Goal: Task Accomplishment & Management: Manage account settings

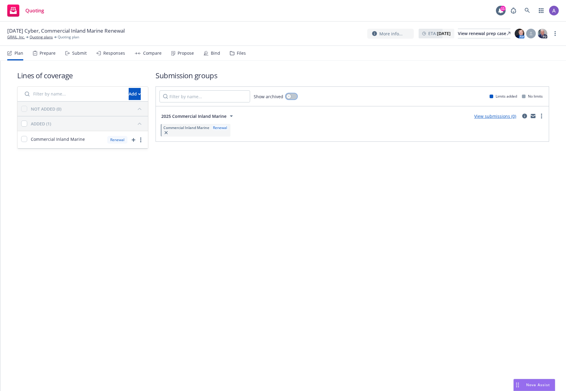
click at [288, 96] on icon "button" at bounding box center [288, 96] width 2 height 2
click at [525, 152] on icon "circleInformation" at bounding box center [524, 151] width 5 height 5
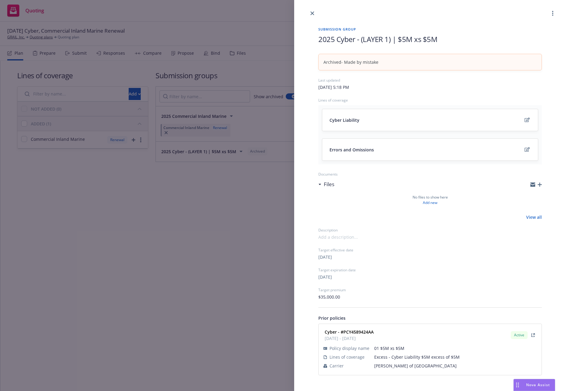
click at [163, 182] on div "Submission group 2025 Cyber - (LAYER 1) | $5M xs $5M Archived - Made by mistake…" at bounding box center [283, 195] width 566 height 391
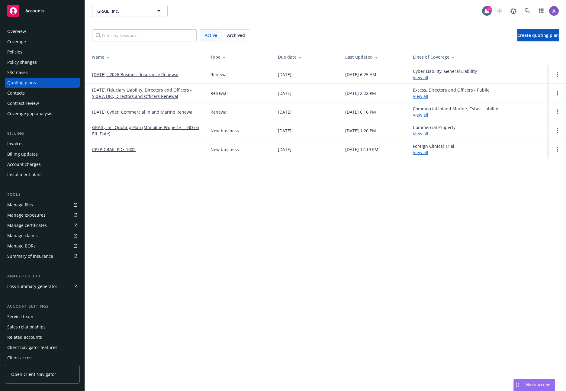
click at [38, 54] on div "Policies" at bounding box center [42, 52] width 70 height 10
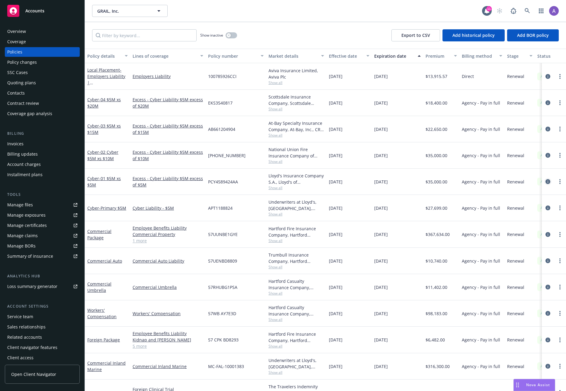
click at [545, 184] on icon "circleInformation" at bounding box center [547, 181] width 5 height 5
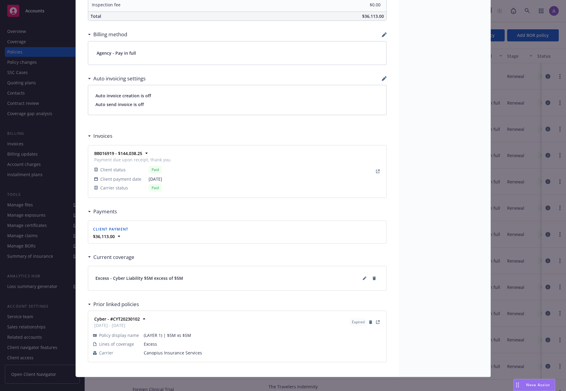
scroll to position [437, 0]
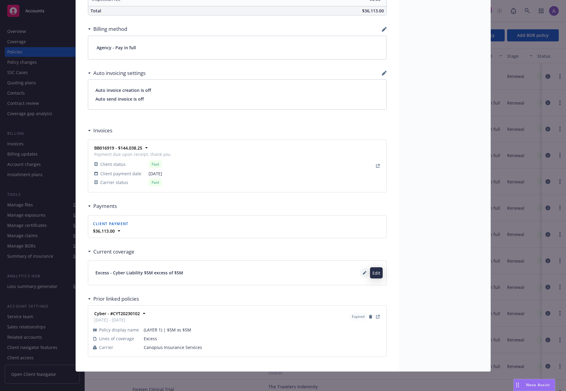
click at [360, 271] on button at bounding box center [365, 273] width 10 height 10
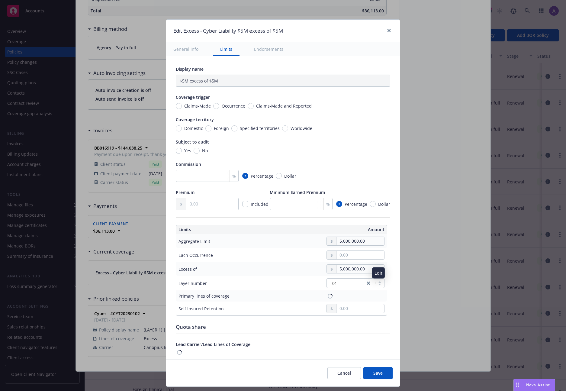
type input "Cyber Liability $5M excess of $5M"
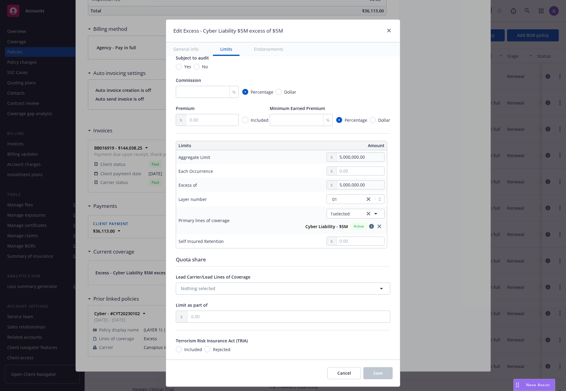
scroll to position [131, 0]
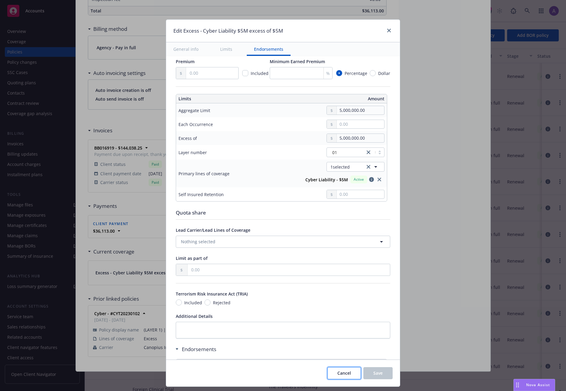
click at [342, 372] on span "Cancel" at bounding box center [344, 373] width 14 height 6
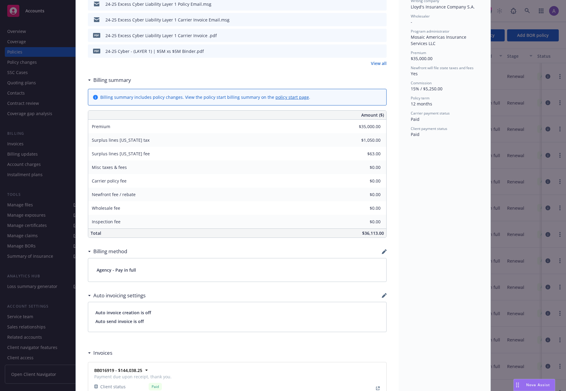
scroll to position [0, 0]
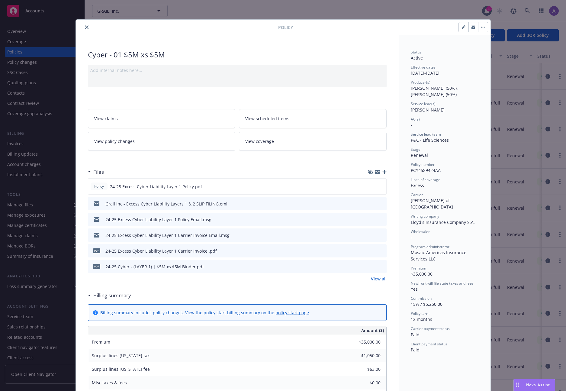
click at [478, 30] on button "button" at bounding box center [483, 27] width 10 height 10
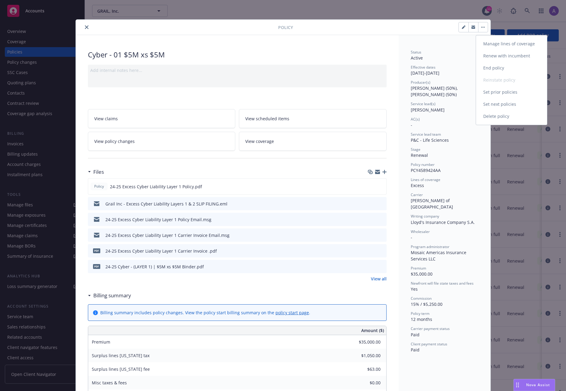
click at [509, 43] on link "Manage lines of coverage" at bounding box center [511, 44] width 71 height 12
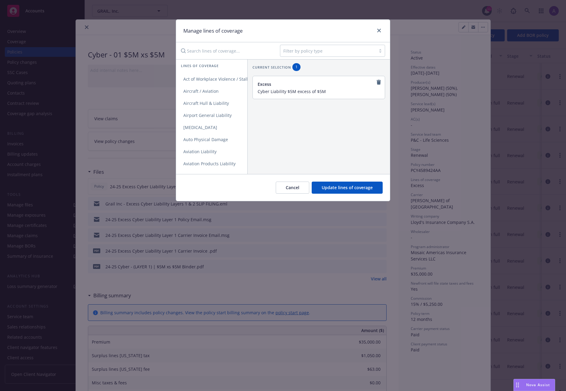
click at [324, 143] on div "Current selection 1 Excess Cyber Liability $5M excess of $5M" at bounding box center [318, 116] width 142 height 115
click at [378, 30] on icon "close" at bounding box center [379, 31] width 4 height 4
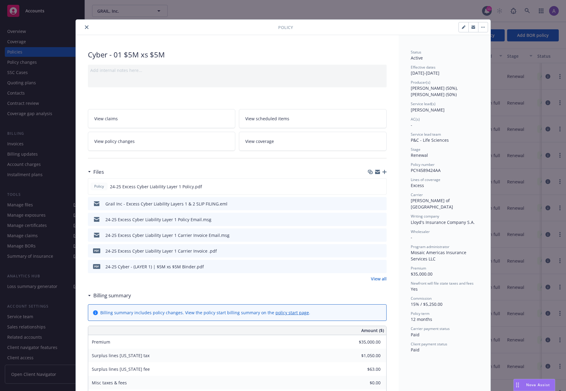
click at [85, 28] on icon "close" at bounding box center [87, 27] width 4 height 4
click at [24, 84] on div "Quoting plans" at bounding box center [21, 83] width 29 height 10
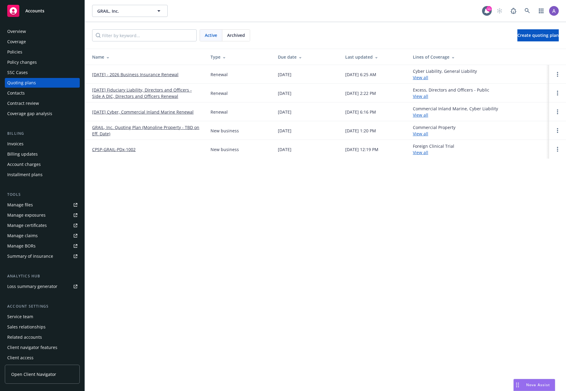
click at [144, 113] on link "[DATE] Cyber, Commercial Inland Marine Renewal" at bounding box center [142, 112] width 101 height 6
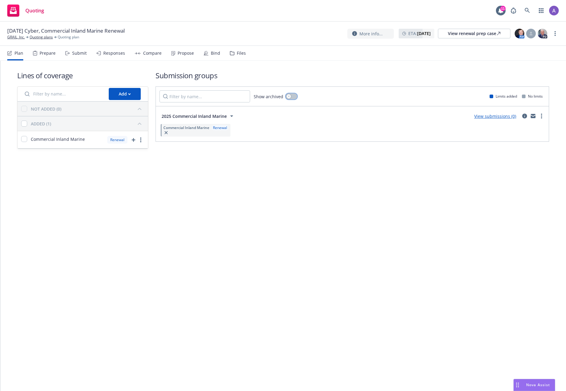
click at [292, 97] on button "button" at bounding box center [291, 96] width 11 height 6
click at [523, 151] on icon "circleInformation" at bounding box center [524, 151] width 5 height 5
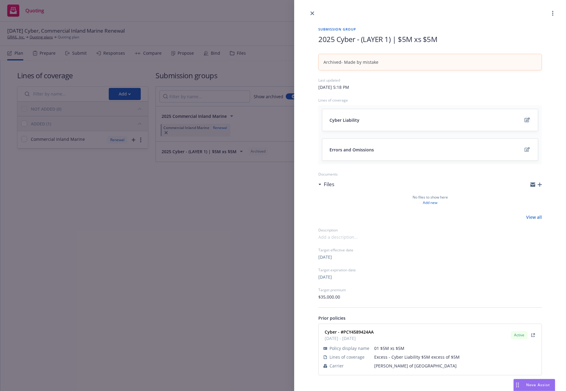
click at [527, 119] on icon "edit" at bounding box center [526, 119] width 5 height 5
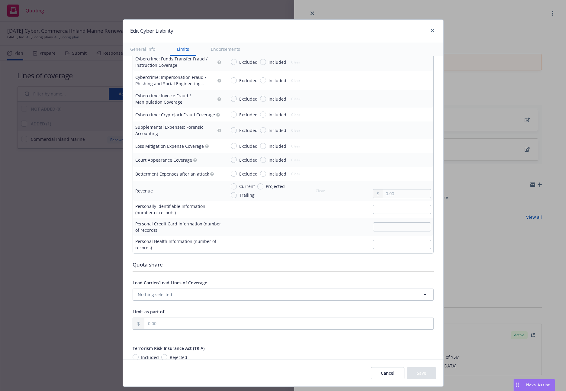
scroll to position [924, 0]
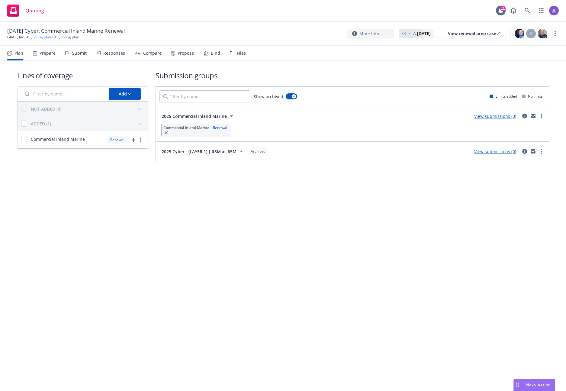
click at [38, 37] on link "Quoting plans" at bounding box center [41, 36] width 23 height 5
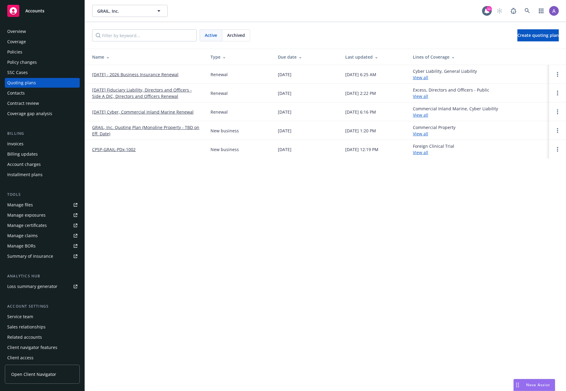
click at [279, 220] on div "GRAIL, Inc. GRAIL, Inc. 11 Active Archived Create quoting plan Name Type Due da…" at bounding box center [325, 195] width 481 height 391
